Goal: Task Accomplishment & Management: Use online tool/utility

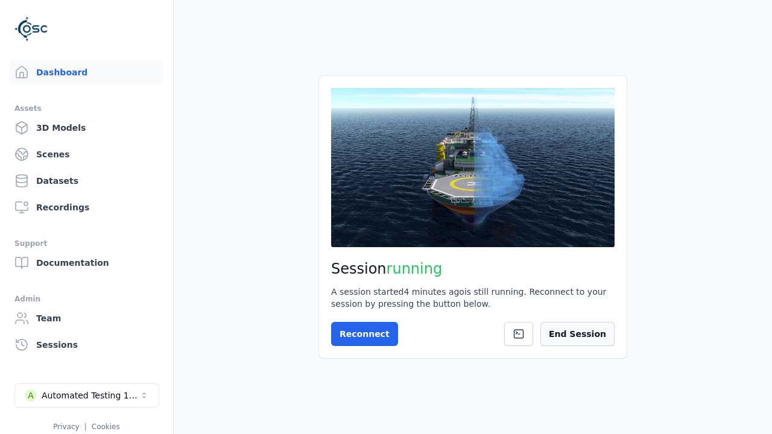
click at [594, 333] on button "End Session" at bounding box center [577, 334] width 74 height 24
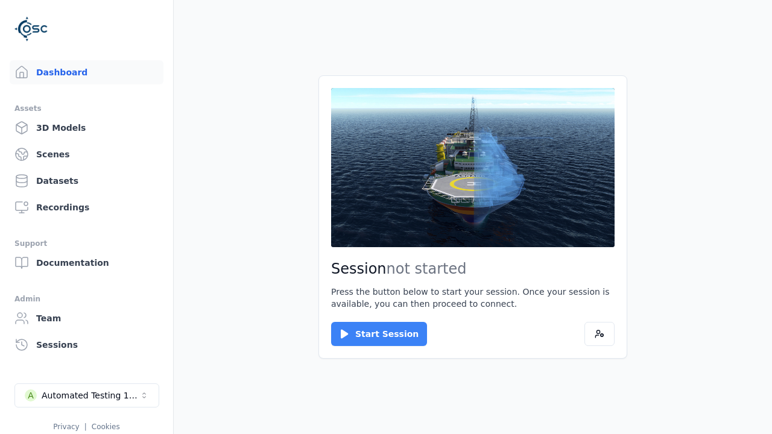
click at [371, 334] on button "Start Session" at bounding box center [379, 334] width 96 height 24
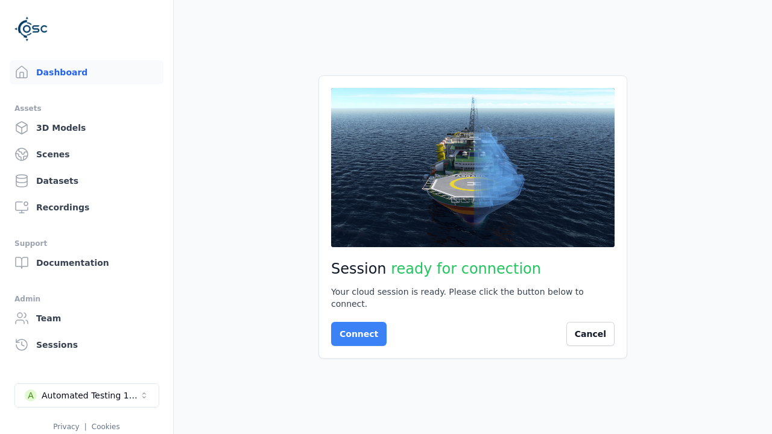
click at [355, 328] on button "Connect" at bounding box center [358, 334] width 55 height 24
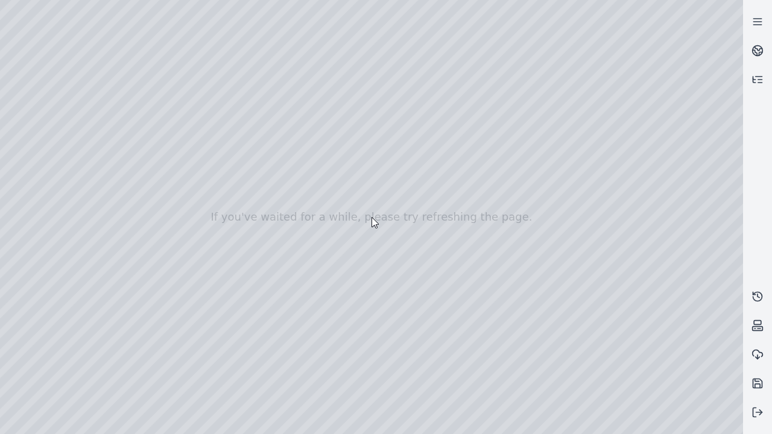
click at [27, 110] on div at bounding box center [371, 217] width 743 height 434
click at [26, 125] on div at bounding box center [371, 217] width 743 height 434
click at [201, 28] on div at bounding box center [371, 217] width 743 height 434
drag, startPoint x: 199, startPoint y: 141, endPoint x: 400, endPoint y: 298, distance: 254.6
click at [400, 298] on div at bounding box center [371, 217] width 743 height 434
